Goal: Subscribe to service/newsletter

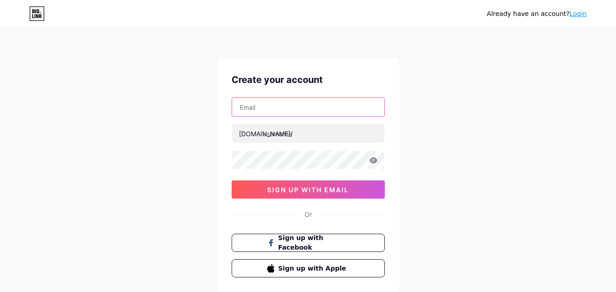
click at [282, 104] on input "text" at bounding box center [308, 107] width 152 height 18
type input "[EMAIL_ADDRESS][DOMAIN_NAME]"
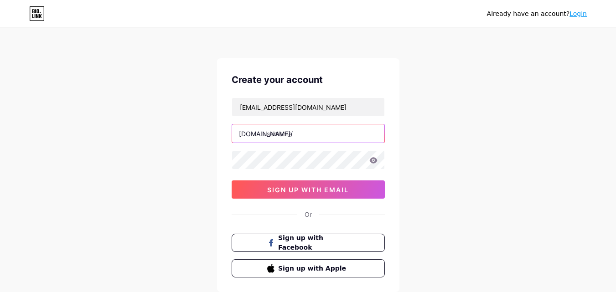
click at [294, 137] on input "text" at bounding box center [308, 133] width 152 height 18
type input "mcpowersports"
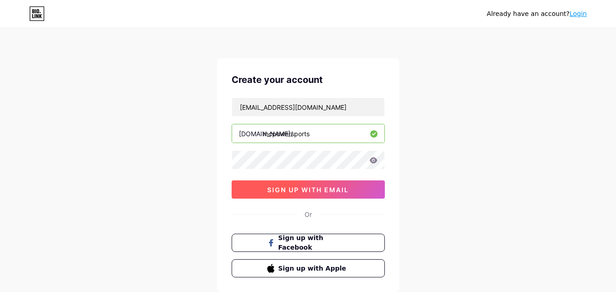
click at [314, 193] on span "sign up with email" at bounding box center [308, 190] width 82 height 8
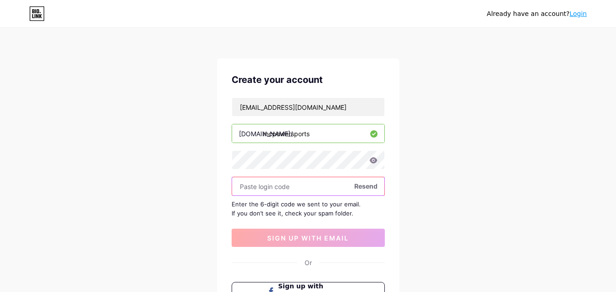
paste input "238184"
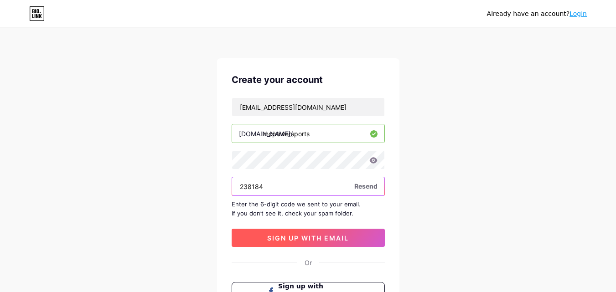
type input "238184"
click at [324, 237] on span "sign up with email" at bounding box center [308, 238] width 82 height 8
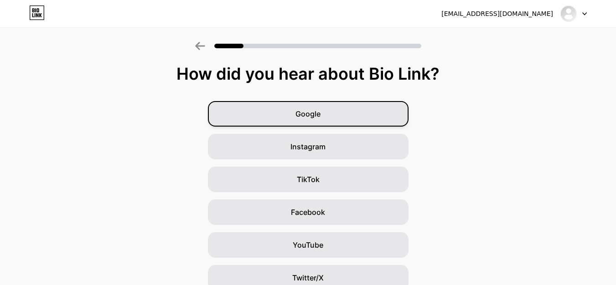
click at [321, 118] on span "Google" at bounding box center [307, 114] width 25 height 11
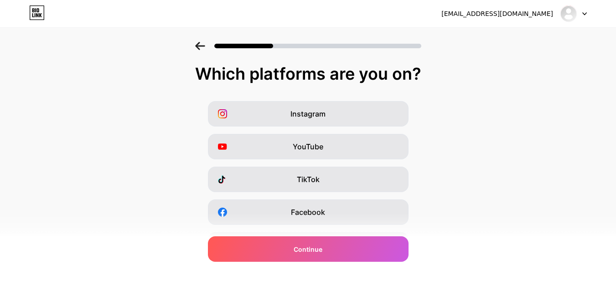
click at [324, 118] on span "Instagram" at bounding box center [307, 114] width 35 height 11
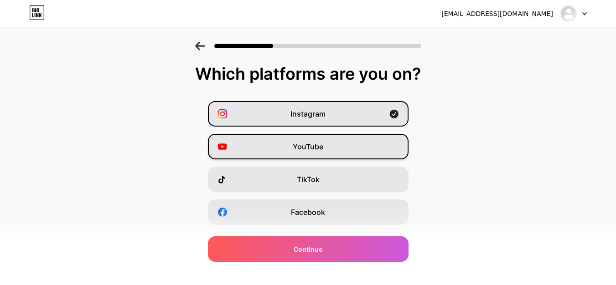
click at [318, 139] on div "YouTube" at bounding box center [308, 147] width 201 height 26
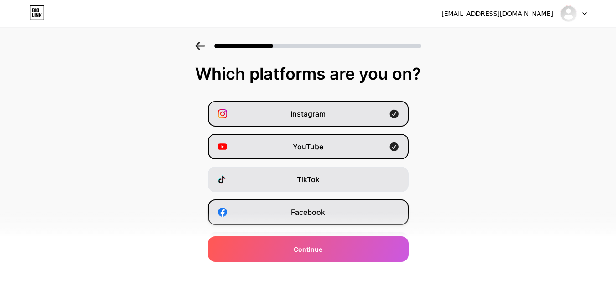
click at [316, 214] on span "Facebook" at bounding box center [308, 212] width 34 height 11
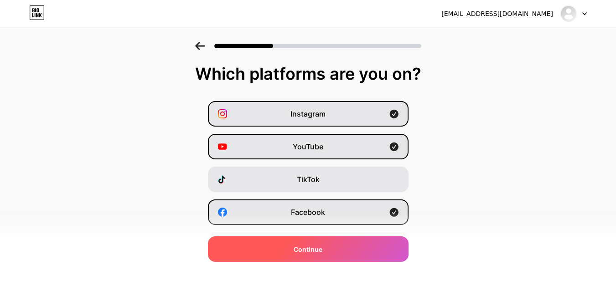
click at [322, 254] on span "Continue" at bounding box center [308, 250] width 29 height 10
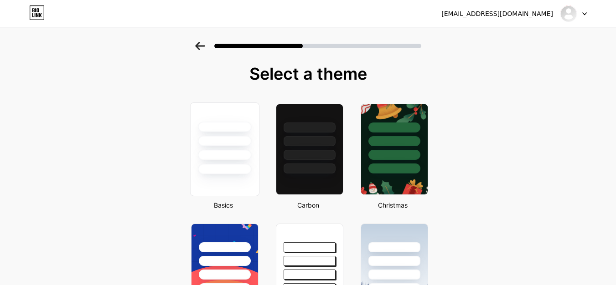
click at [228, 176] on div at bounding box center [224, 150] width 69 height 94
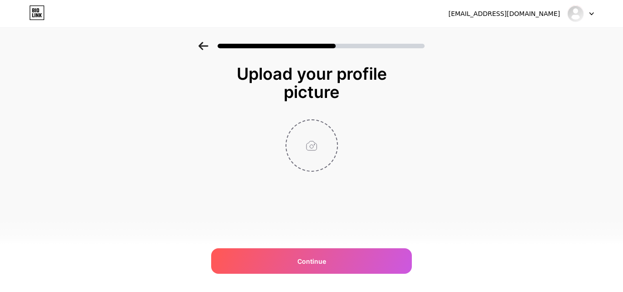
click at [316, 153] on input "file" at bounding box center [311, 145] width 51 height 51
type input "C:\fakepath\New Project (5).jpg"
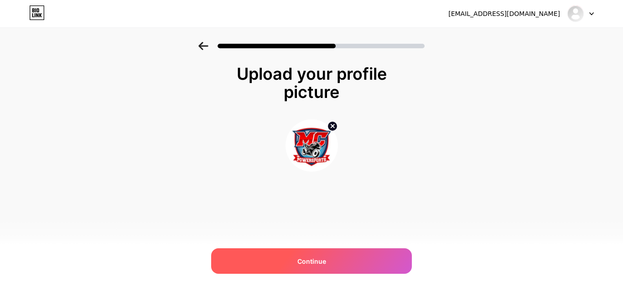
click at [319, 260] on span "Continue" at bounding box center [311, 262] width 29 height 10
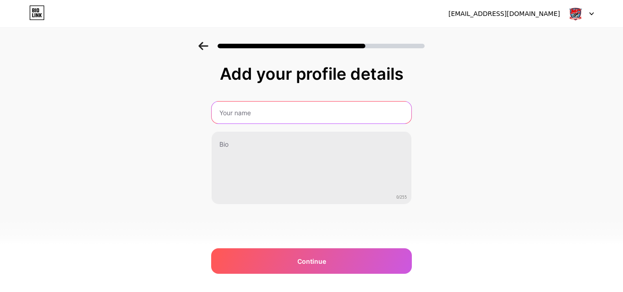
click at [252, 117] on input "text" at bounding box center [312, 113] width 200 height 22
type input "MC Powersports"
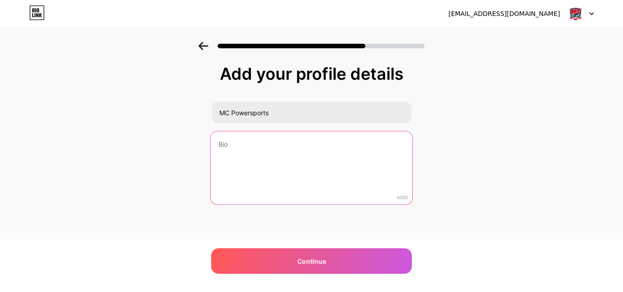
click at [265, 157] on textarea at bounding box center [312, 168] width 202 height 74
paste textarea ""MC Powersports, based in [GEOGRAPHIC_DATA], [US_STATE], is a trusted retailer …"
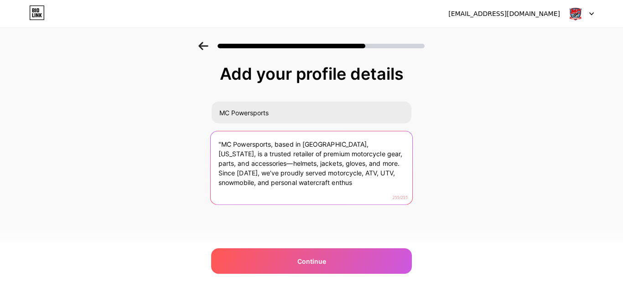
drag, startPoint x: 369, startPoint y: 162, endPoint x: 383, endPoint y: 192, distance: 33.4
click at [383, 192] on textarea ""MC Powersports, based in [GEOGRAPHIC_DATA], [US_STATE], is a trusted retailer …" at bounding box center [312, 168] width 202 height 74
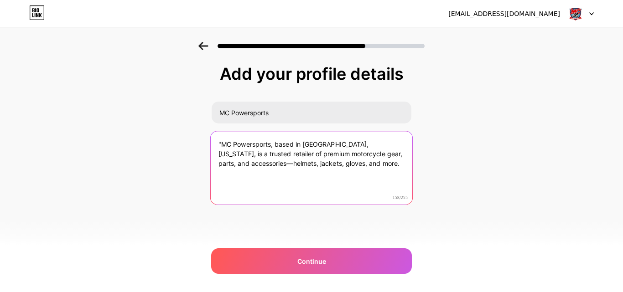
click at [223, 145] on textarea ""MC Powersports, based in [GEOGRAPHIC_DATA], [US_STATE], is a trusted retailer …" at bounding box center [312, 168] width 202 height 74
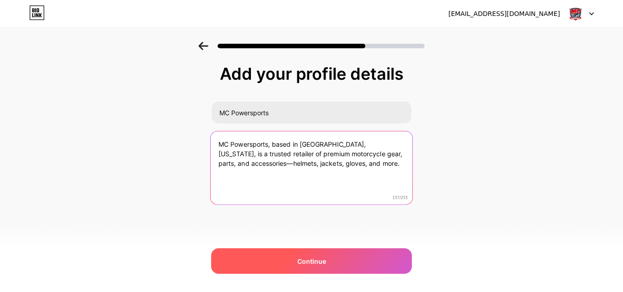
type textarea "MC Powersports, based in [GEOGRAPHIC_DATA], [US_STATE], is a trusted retailer o…"
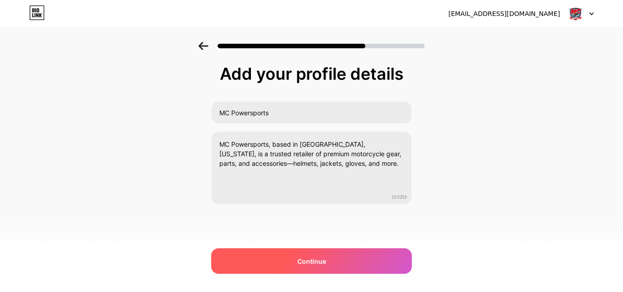
click at [311, 263] on span "Continue" at bounding box center [311, 262] width 29 height 10
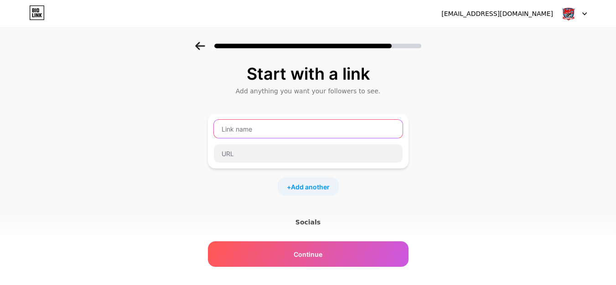
click at [260, 127] on input "text" at bounding box center [308, 129] width 189 height 18
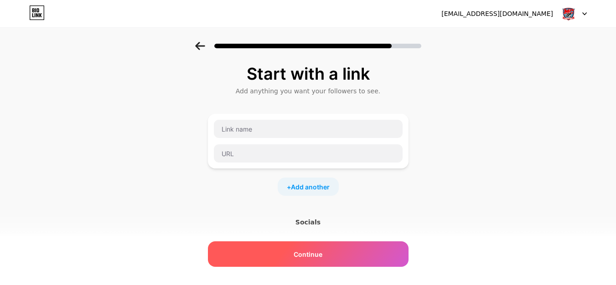
click at [322, 253] on span "Continue" at bounding box center [308, 255] width 29 height 10
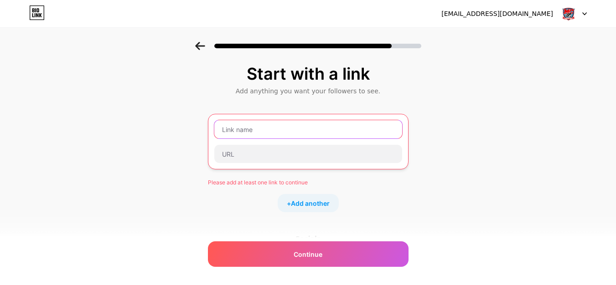
click at [275, 134] on input "text" at bounding box center [308, 129] width 188 height 18
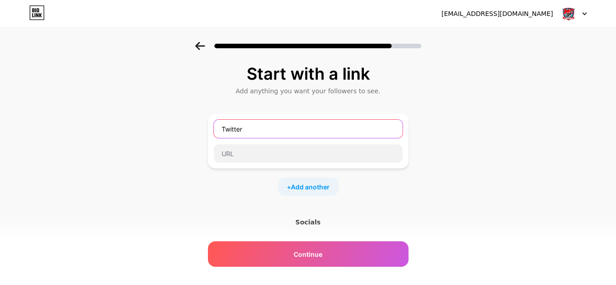
type input "Twitter"
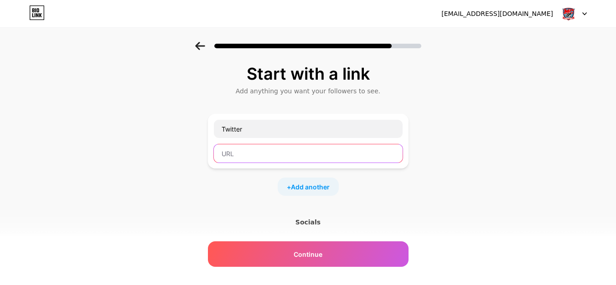
click at [275, 155] on input "text" at bounding box center [308, 154] width 189 height 18
paste input "[URL][DOMAIN_NAME]"
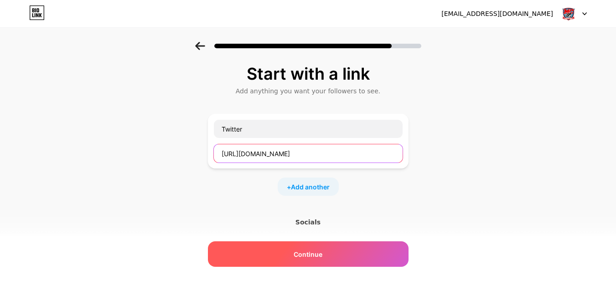
type input "[URL][DOMAIN_NAME]"
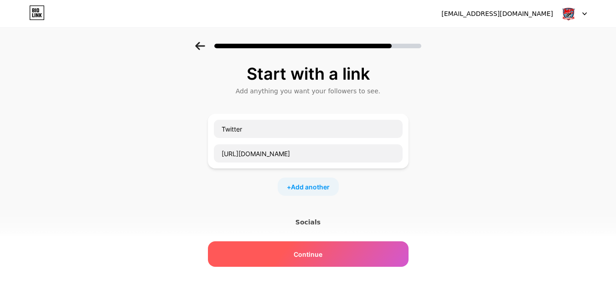
click at [310, 255] on span "Continue" at bounding box center [308, 255] width 29 height 10
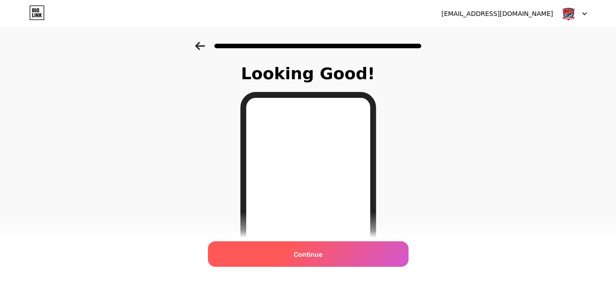
click at [318, 255] on span "Continue" at bounding box center [308, 255] width 29 height 10
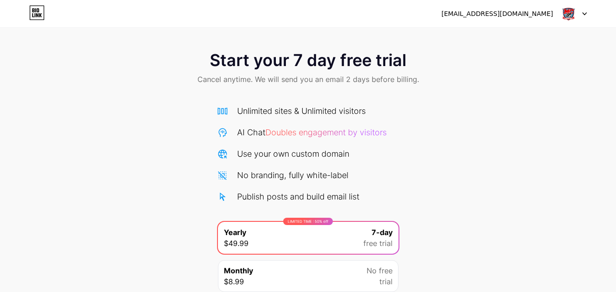
click at [585, 11] on div at bounding box center [573, 13] width 26 height 16
click at [570, 12] on img at bounding box center [568, 13] width 17 height 17
click at [39, 10] on icon at bounding box center [37, 10] width 2 height 4
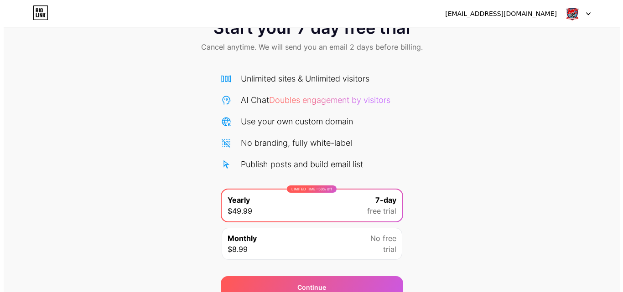
scroll to position [75, 0]
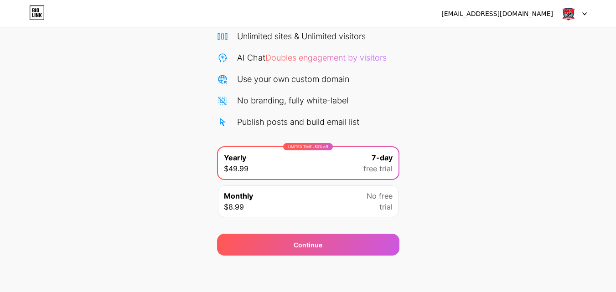
click at [306, 123] on div "Publish posts and build email list" at bounding box center [298, 122] width 122 height 12
click at [325, 203] on div "Monthly $8.99 No free trial" at bounding box center [308, 202] width 181 height 32
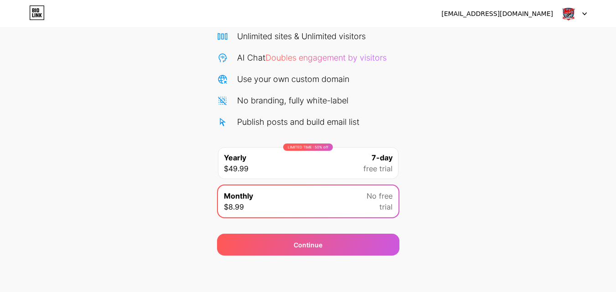
click at [317, 170] on div "LIMITED TIME : 50% off Yearly $49.99 7-day free trial" at bounding box center [308, 163] width 181 height 32
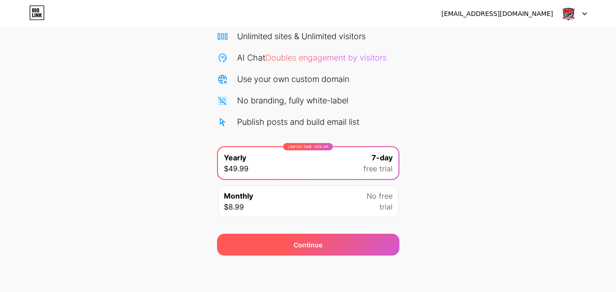
click at [311, 248] on div "Continue" at bounding box center [308, 245] width 29 height 10
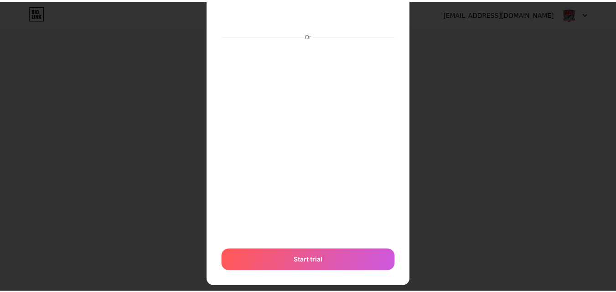
scroll to position [0, 0]
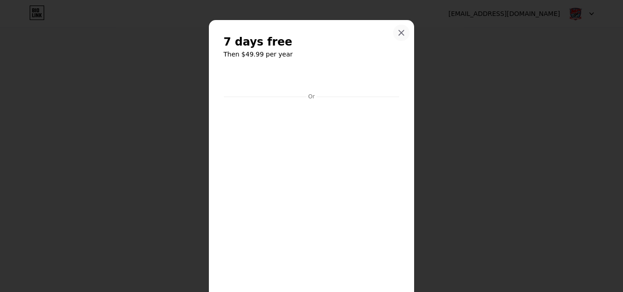
click at [399, 37] on div at bounding box center [401, 33] width 16 height 16
